Goal: Use online tool/utility: Utilize a website feature to perform a specific function

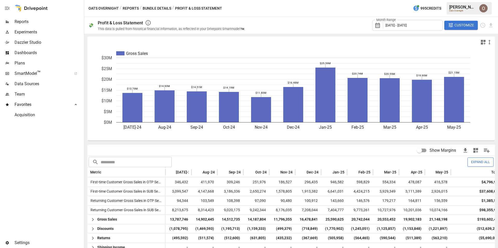
click at [27, 40] on span "Dazzler Studio" at bounding box center [49, 42] width 68 height 6
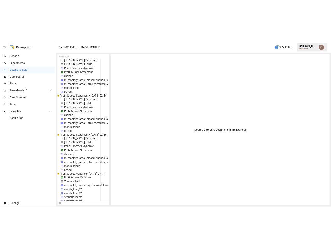
scroll to position [4345, 12]
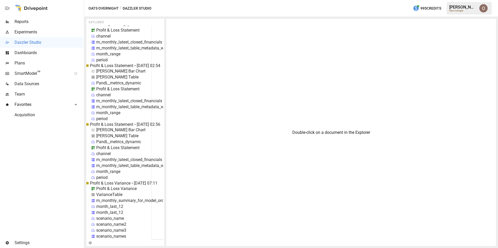
click at [98, 179] on div "period" at bounding box center [101, 177] width 11 height 5
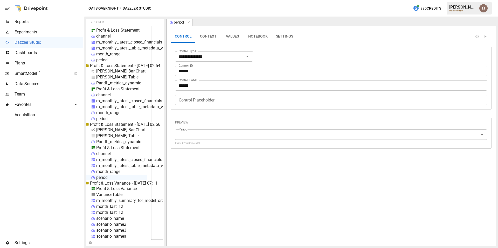
click at [252, 36] on button "NOTEBOOK" at bounding box center [258, 36] width 28 height 12
click at [210, 35] on button "CONTEXT" at bounding box center [208, 36] width 25 height 12
click at [231, 36] on button "VALUES" at bounding box center [232, 36] width 23 height 12
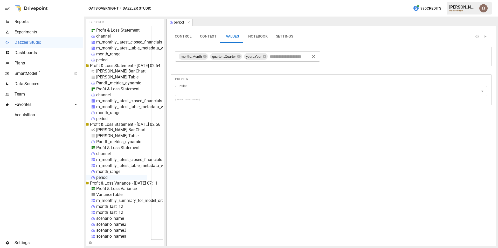
click at [100, 153] on div "channel" at bounding box center [103, 153] width 15 height 5
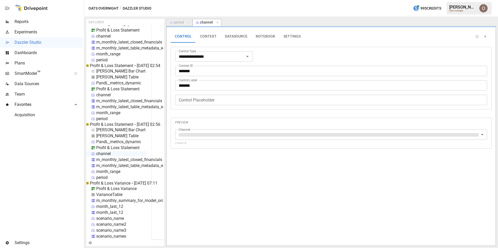
click at [233, 36] on button "DATASOURCE" at bounding box center [236, 36] width 31 height 12
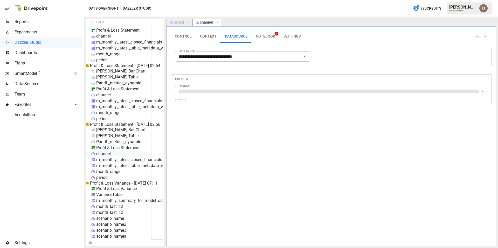
click at [123, 161] on div "m_monthly_latest_closed_financials" at bounding box center [129, 159] width 66 height 5
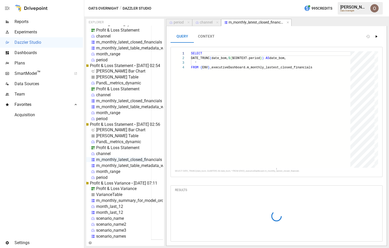
click at [376, 37] on icon "Run Query" at bounding box center [377, 36] width 2 height 2
click at [288, 25] on span "m_monthly_latest_closed_financials" at bounding box center [256, 22] width 66 height 5
click at [287, 22] on icon "button" at bounding box center [288, 23] width 4 height 4
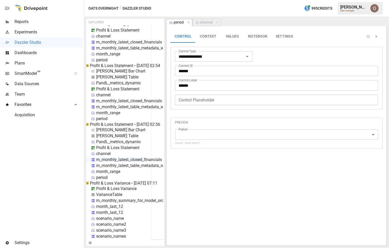
click at [104, 160] on div "m_monthly_latest_closed_financials" at bounding box center [129, 159] width 66 height 5
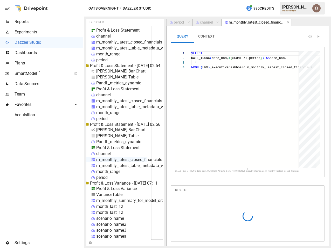
click at [287, 21] on icon "button" at bounding box center [288, 23] width 4 height 4
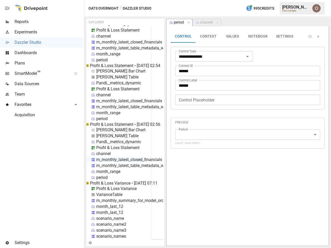
click at [106, 161] on div "m_monthly_latest_closed_financials" at bounding box center [129, 159] width 66 height 5
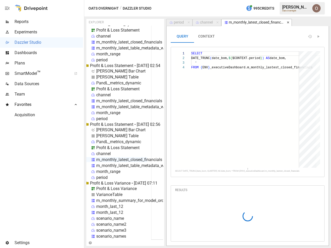
click at [288, 22] on icon "button" at bounding box center [288, 23] width 4 height 4
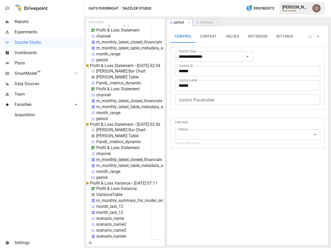
click at [111, 159] on div "m_monthly_latest_closed_financials" at bounding box center [129, 159] width 66 height 5
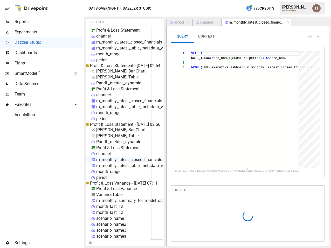
click at [286, 22] on icon "button" at bounding box center [288, 23] width 4 height 4
